Goal: Information Seeking & Learning: Check status

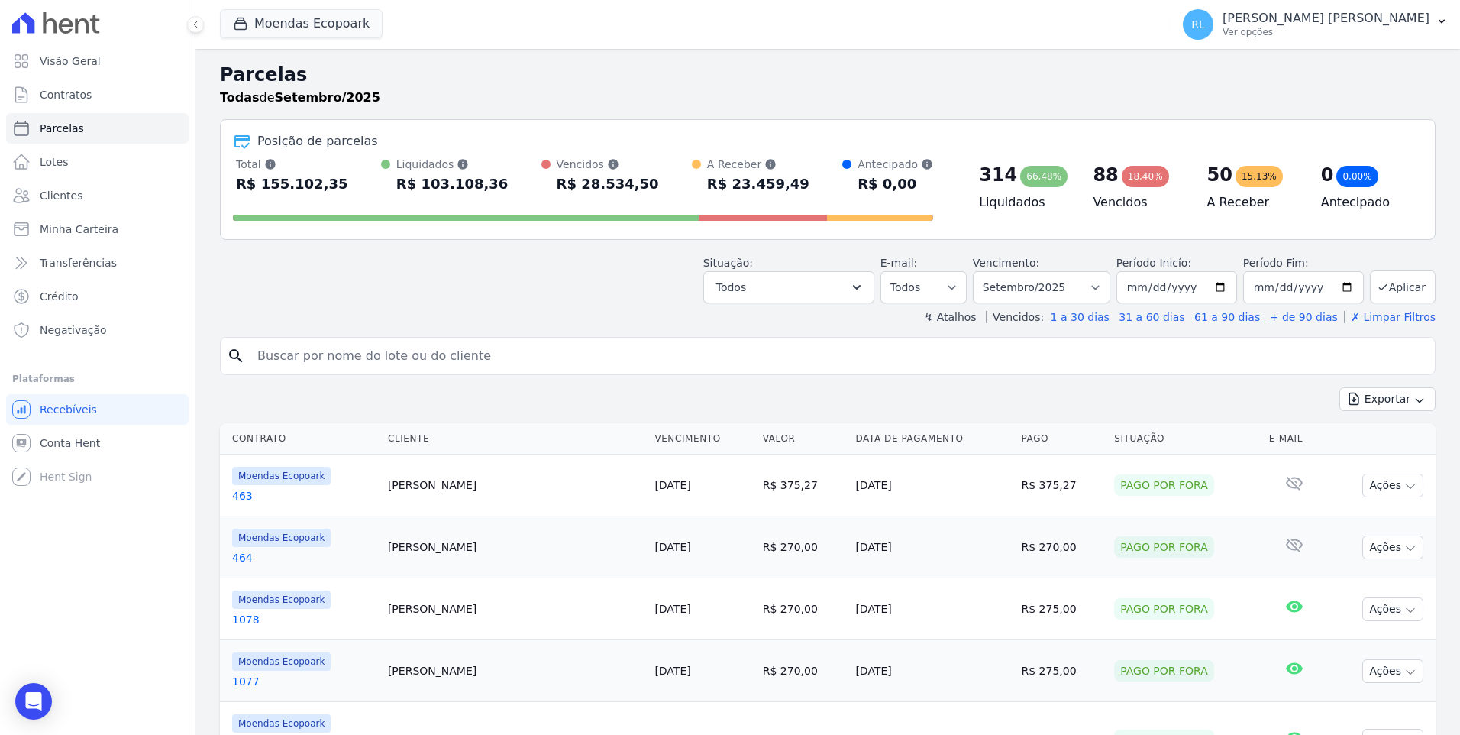
select select
type input "viviane"
select select
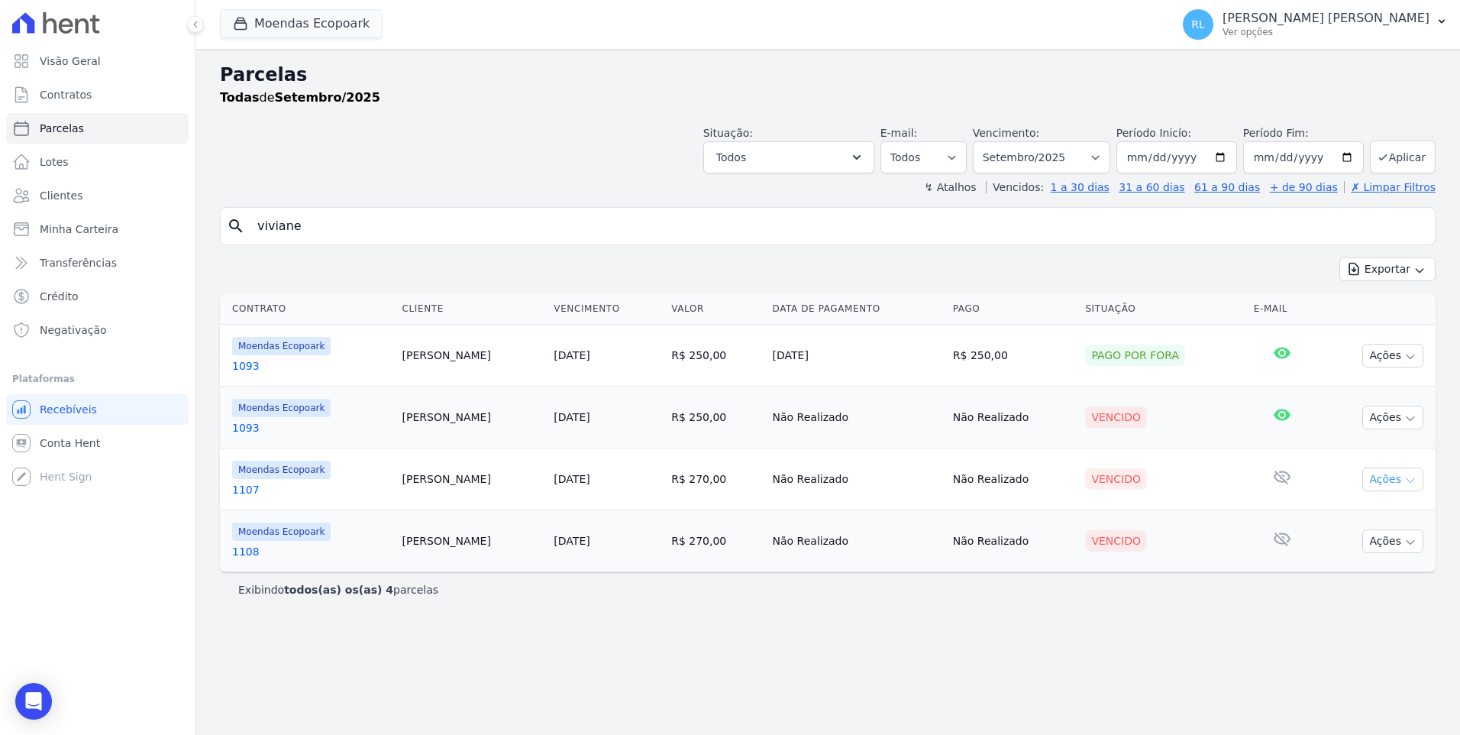
click at [1413, 485] on icon "button" at bounding box center [1410, 480] width 12 height 12
click at [1392, 507] on link "Ver boleto" at bounding box center [1387, 514] width 147 height 28
click at [85, 131] on link "Parcelas" at bounding box center [97, 128] width 183 height 31
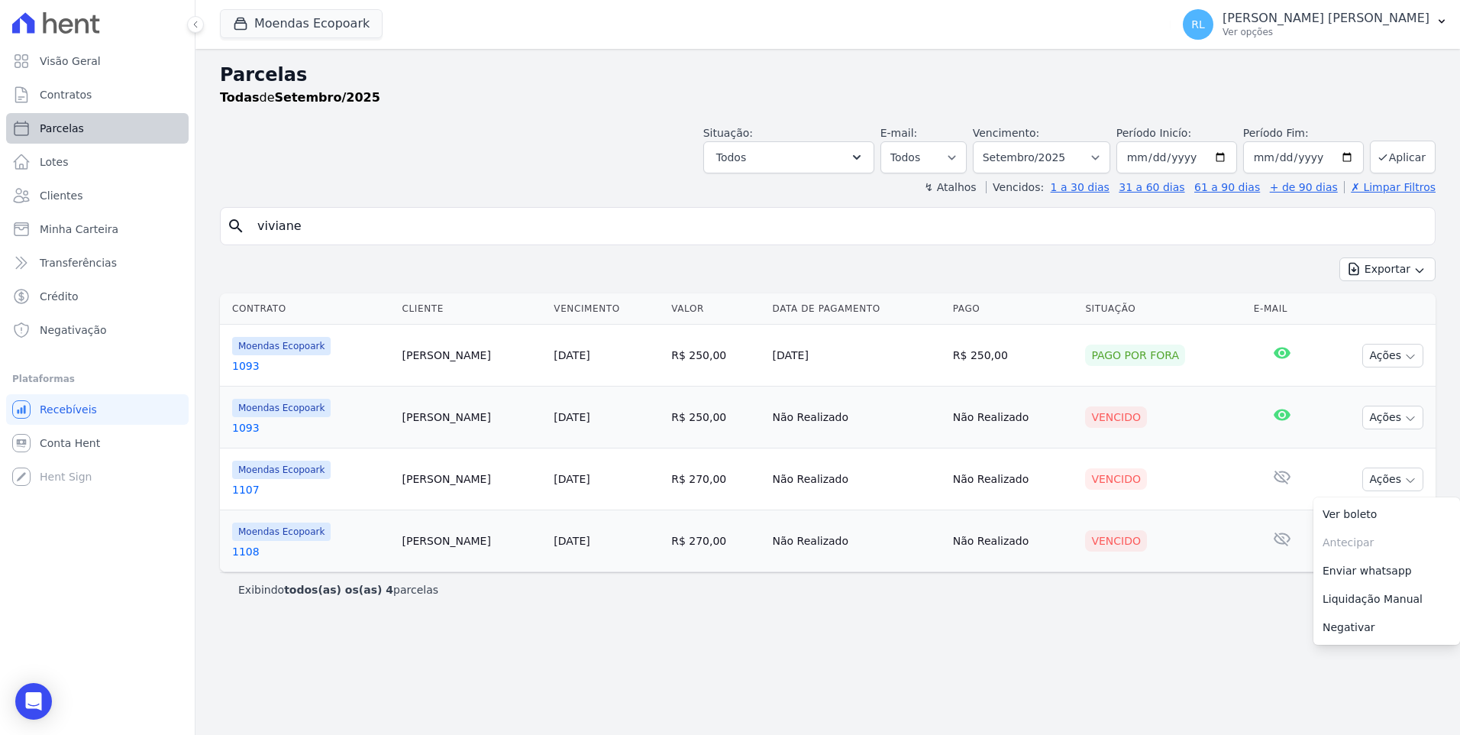
select select
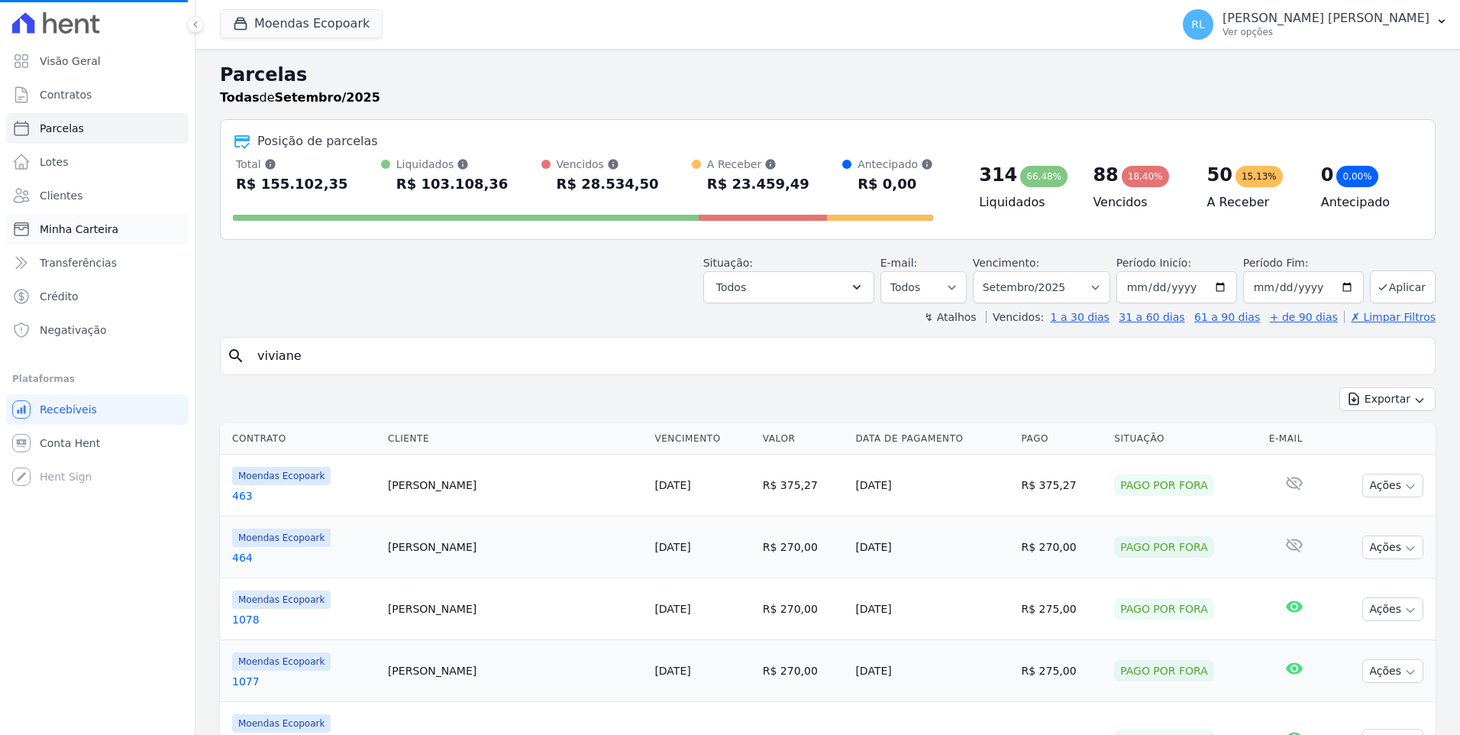
select select
click at [76, 218] on link "Minha Carteira" at bounding box center [97, 229] width 183 height 31
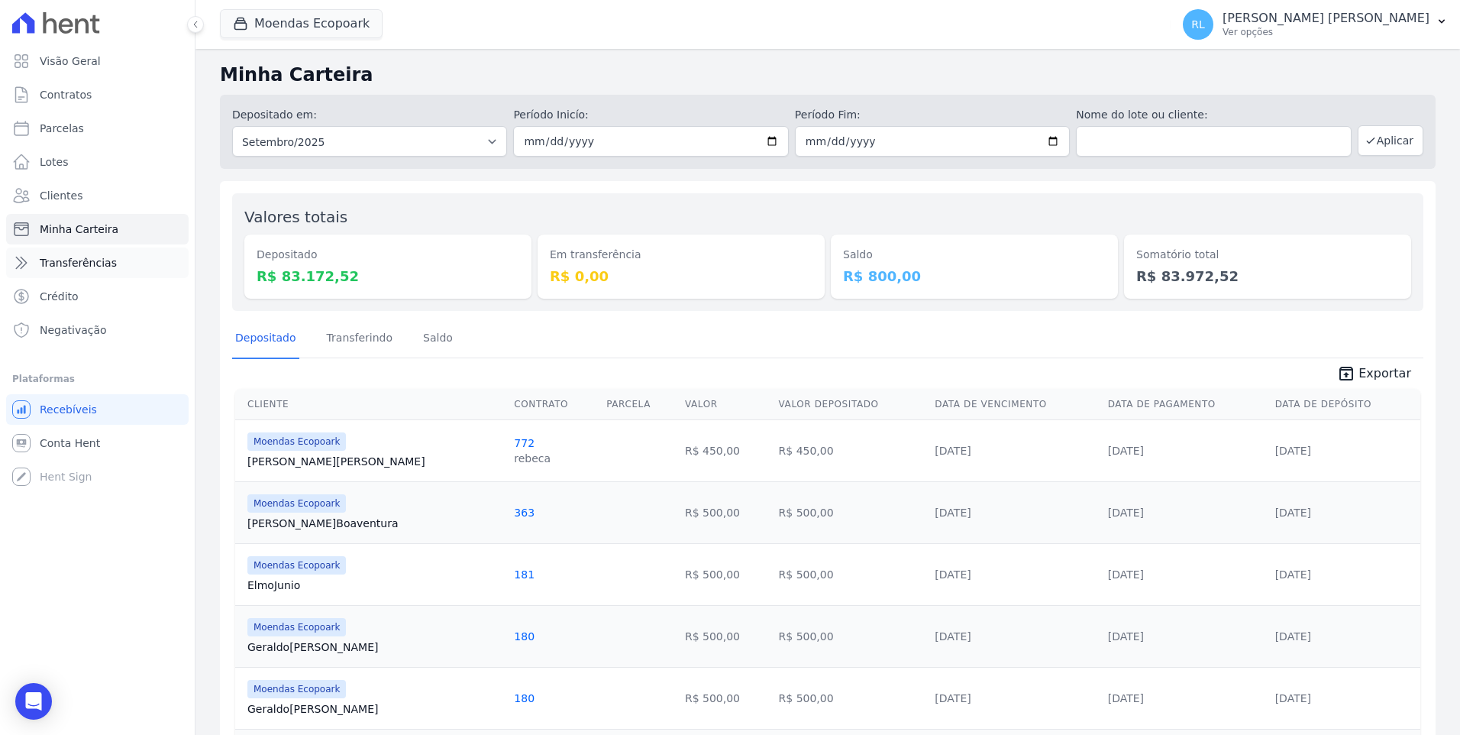
click at [75, 270] on link "Transferências" at bounding box center [97, 262] width 183 height 31
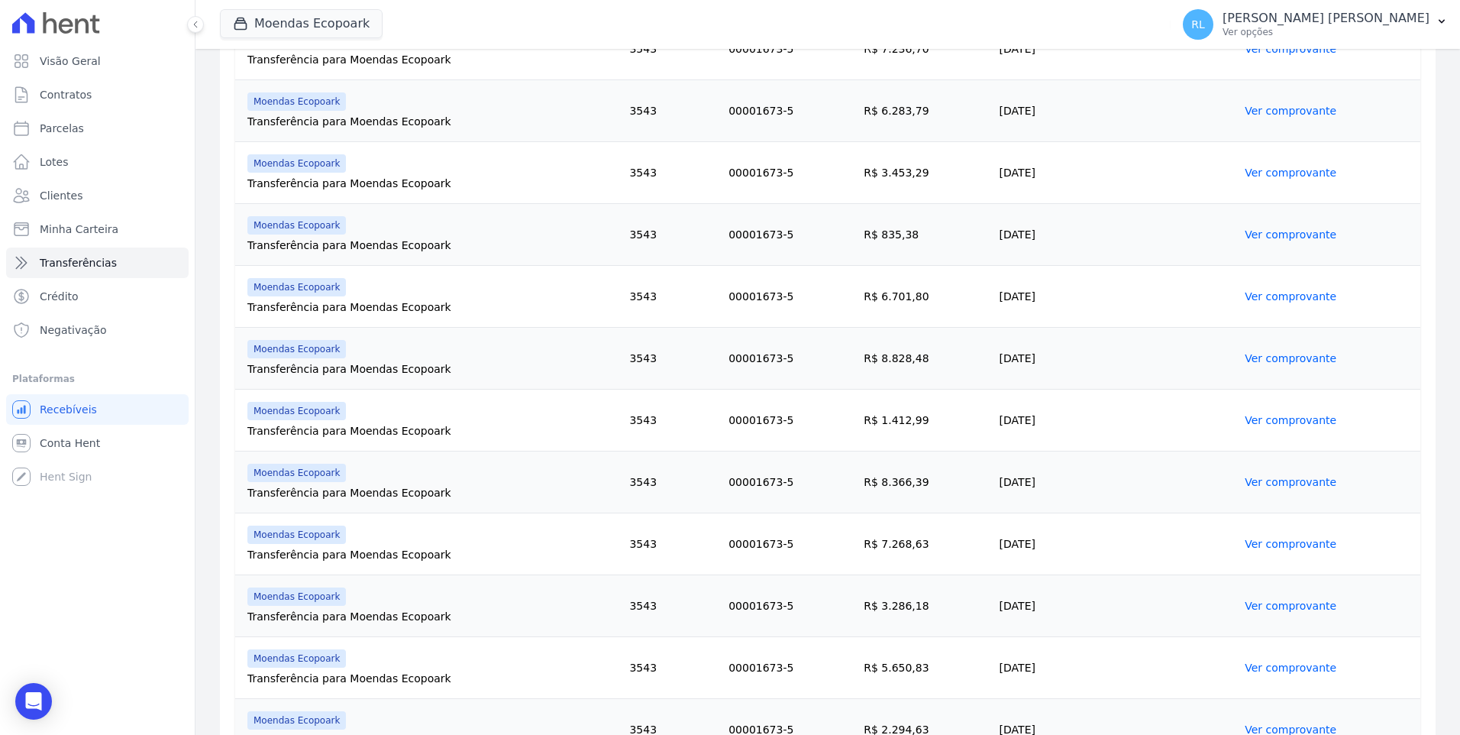
scroll to position [829, 0]
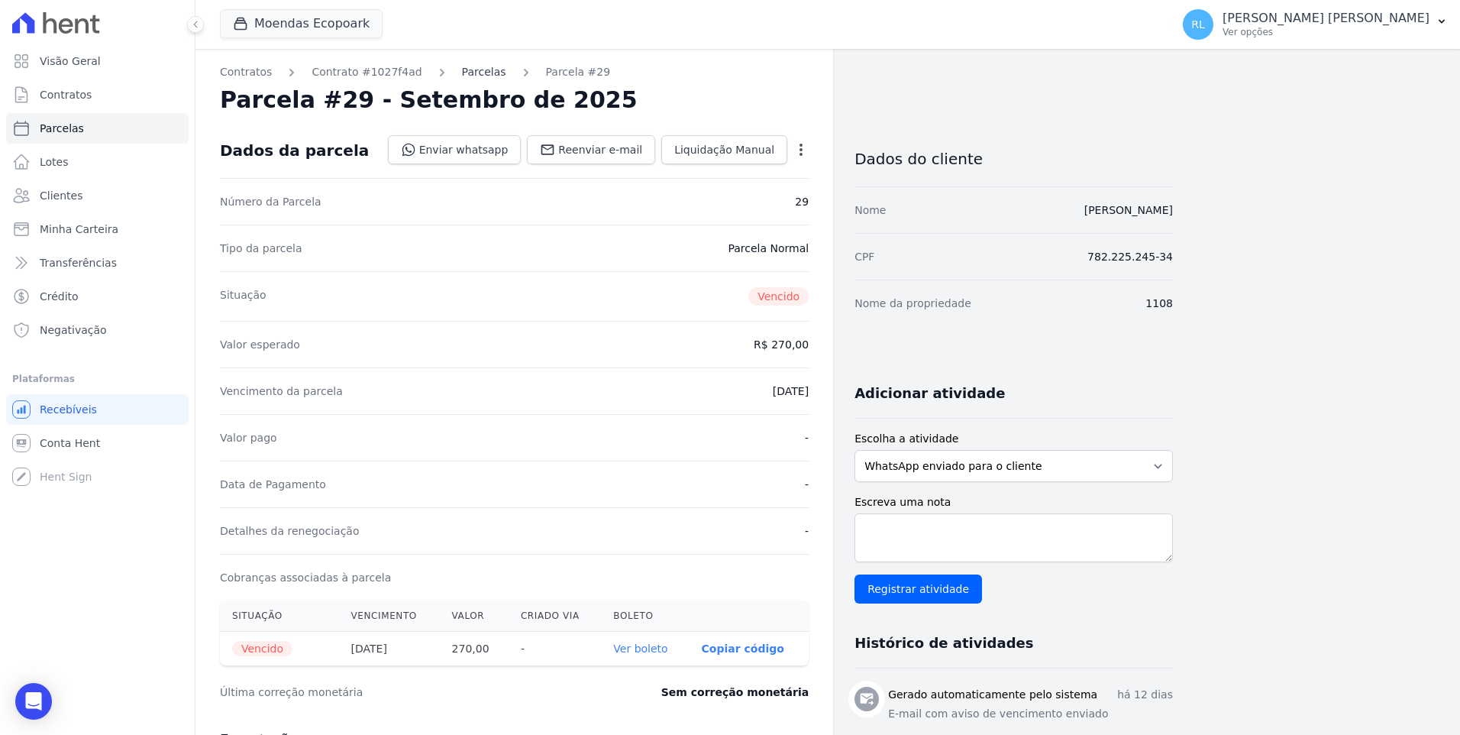
click at [473, 69] on link "Parcelas" at bounding box center [484, 72] width 44 height 16
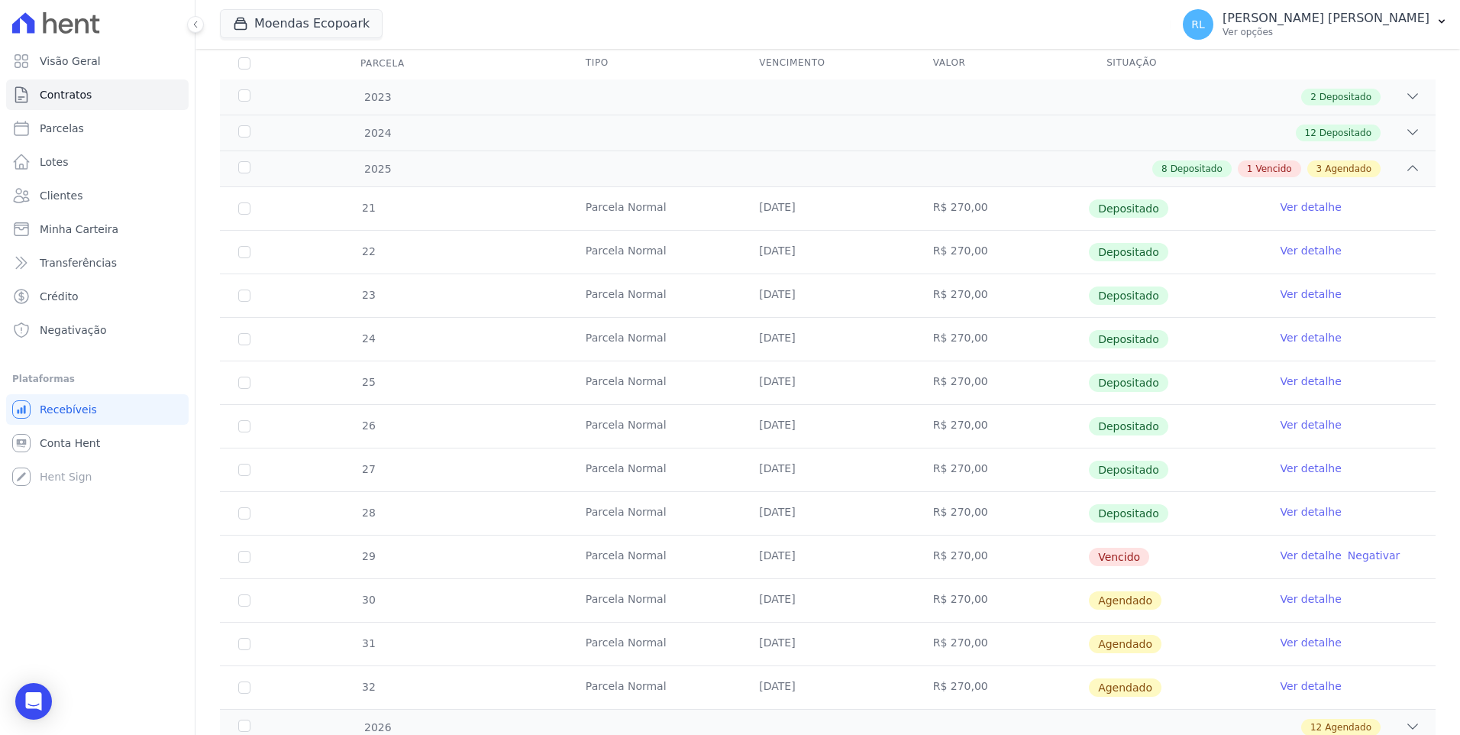
scroll to position [382, 0]
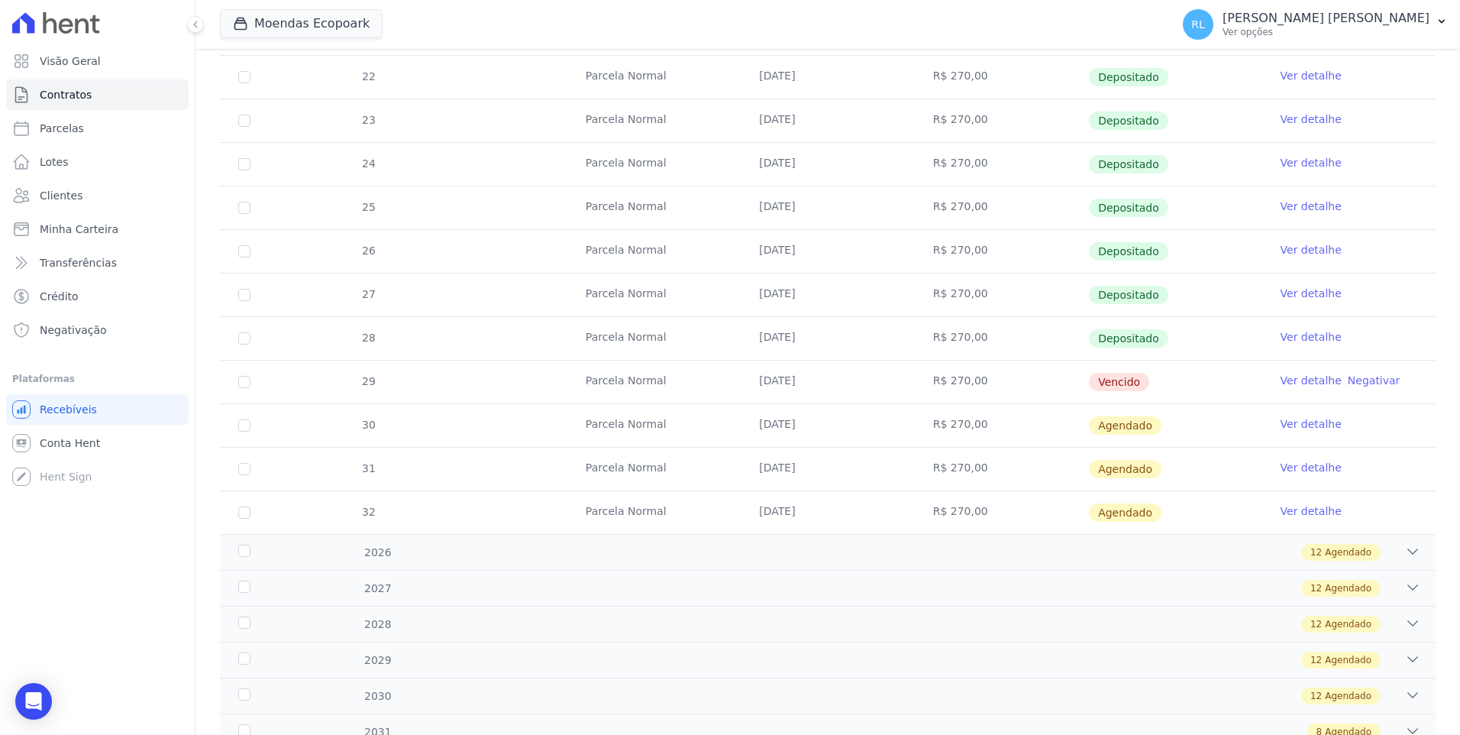
click at [1292, 383] on link "Ver detalhe" at bounding box center [1311, 380] width 61 height 15
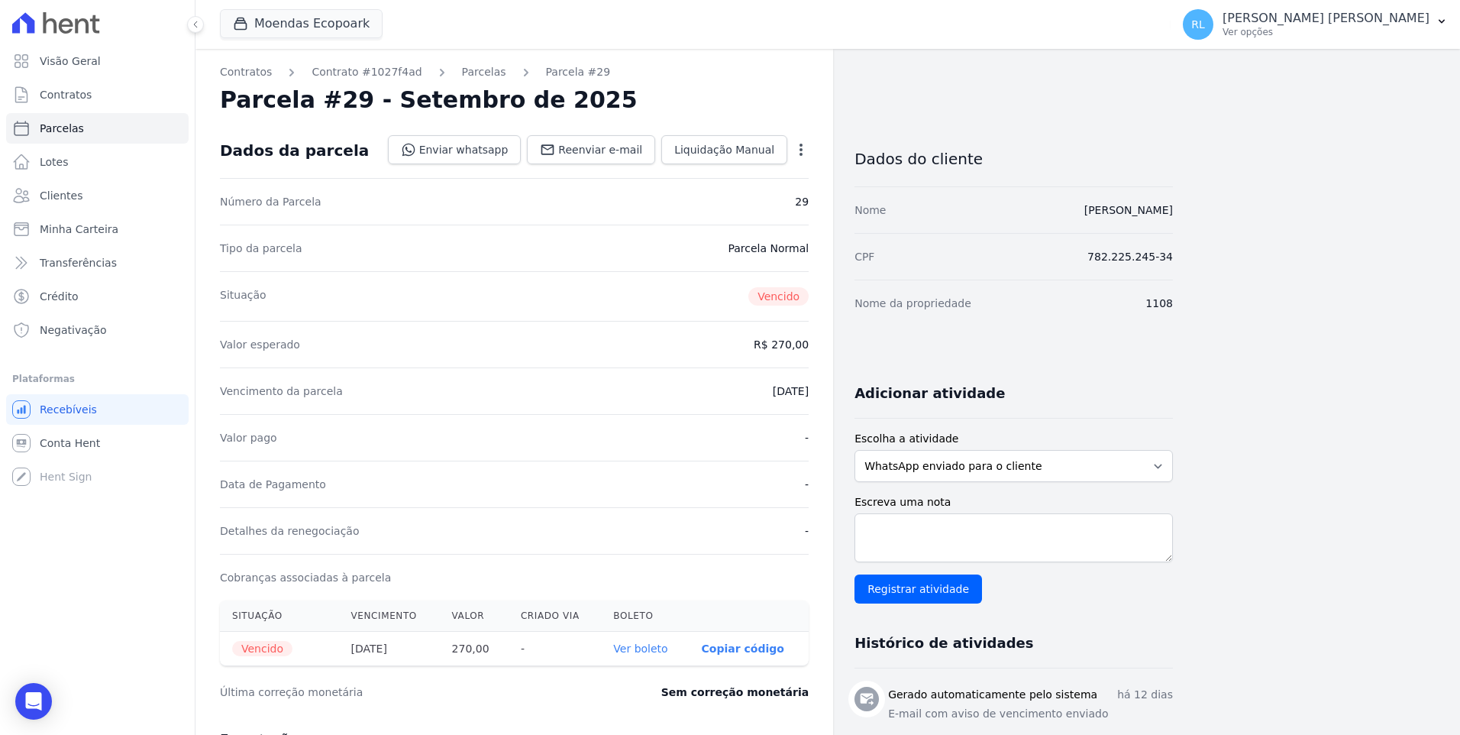
click at [800, 148] on icon "button" at bounding box center [800, 149] width 15 height 15
click at [649, 643] on link "Ver boleto" at bounding box center [640, 648] width 54 height 12
